Goal: Check status: Check status

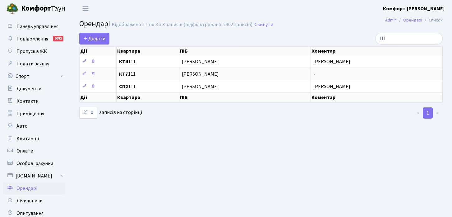
select select "25"
click at [25, 141] on span "Квитанції" at bounding box center [27, 138] width 23 height 7
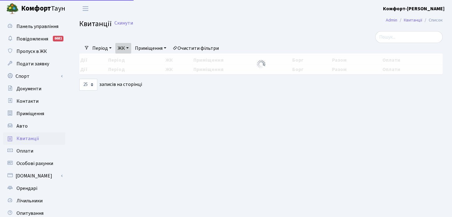
select select "25"
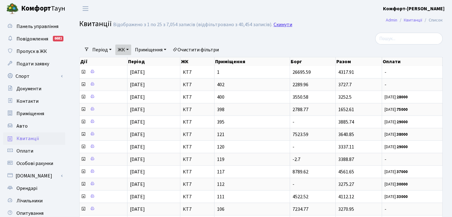
click at [277, 23] on link "Скинути" at bounding box center [283, 25] width 19 height 6
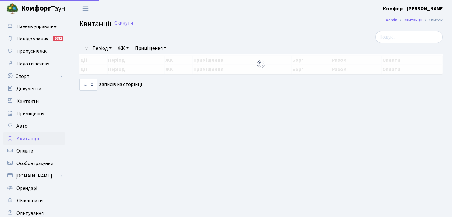
select select "25"
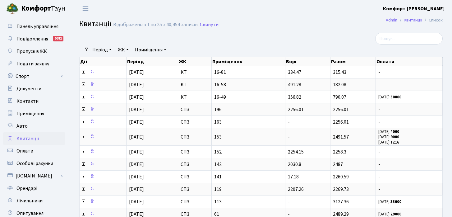
click at [127, 47] on link "ЖК" at bounding box center [123, 49] width 16 height 11
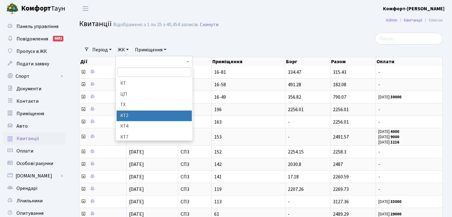
drag, startPoint x: 132, startPoint y: 81, endPoint x: 137, endPoint y: 119, distance: 38.3
click at [137, 119] on ul "КТ ЦП ТХ КТ2 КТ4 КТ7 СП3 СП2 КТ6 СП1 ВЛ1 СП ВЛ3 МП СП4 СП5" at bounding box center [154, 109] width 76 height 62
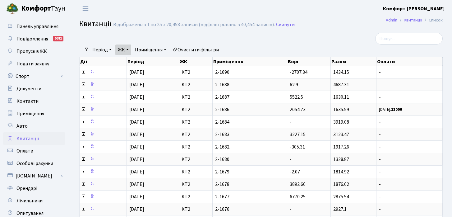
click at [153, 48] on link "Приміщення" at bounding box center [150, 49] width 36 height 11
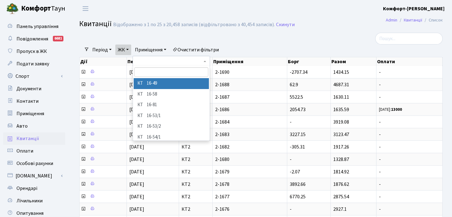
click at [153, 48] on link "Приміщення" at bounding box center [150, 49] width 36 height 11
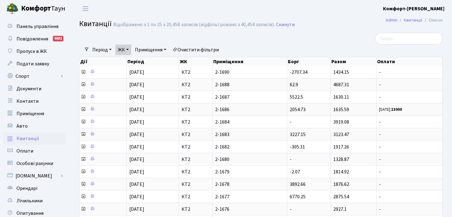
click at [153, 48] on link "Приміщення" at bounding box center [150, 49] width 36 height 11
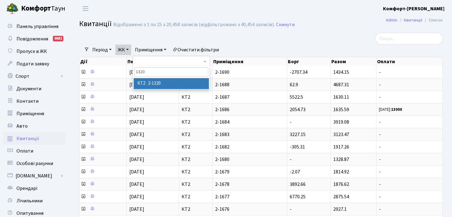
type input "1320"
click at [155, 83] on li "КТ2 2-1320" at bounding box center [171, 83] width 75 height 11
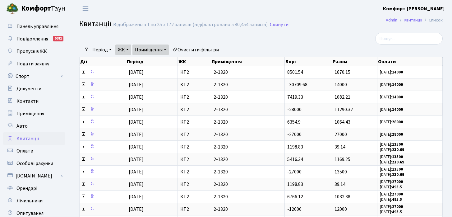
click at [99, 50] on link "Період" at bounding box center [102, 49] width 24 height 11
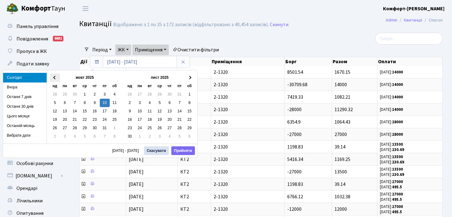
click at [54, 79] on th at bounding box center [55, 77] width 10 height 8
click at [53, 77] on span at bounding box center [54, 77] width 3 height 3
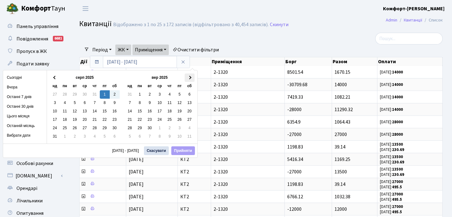
click at [191, 76] on th at bounding box center [190, 77] width 10 height 8
click at [190, 76] on th at bounding box center [190, 77] width 10 height 8
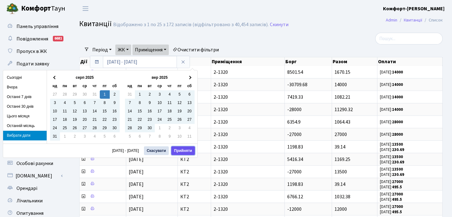
click at [184, 149] on button "Прийняти" at bounding box center [183, 150] width 24 height 9
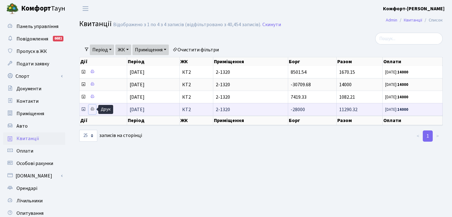
click at [94, 109] on icon at bounding box center [92, 109] width 4 height 4
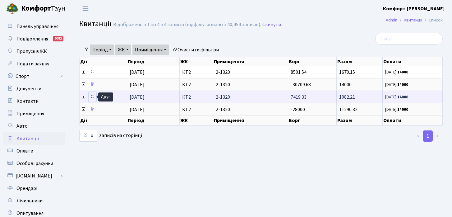
click at [94, 97] on icon at bounding box center [92, 96] width 4 height 4
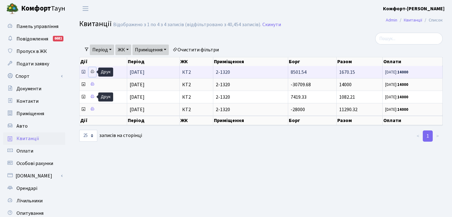
click at [93, 74] on icon at bounding box center [92, 71] width 4 height 4
